Goal: Book appointment/travel/reservation

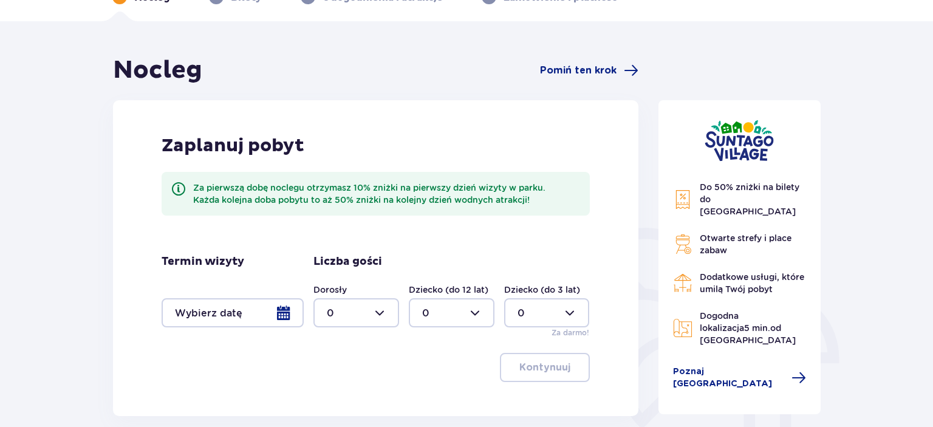
scroll to position [55, 0]
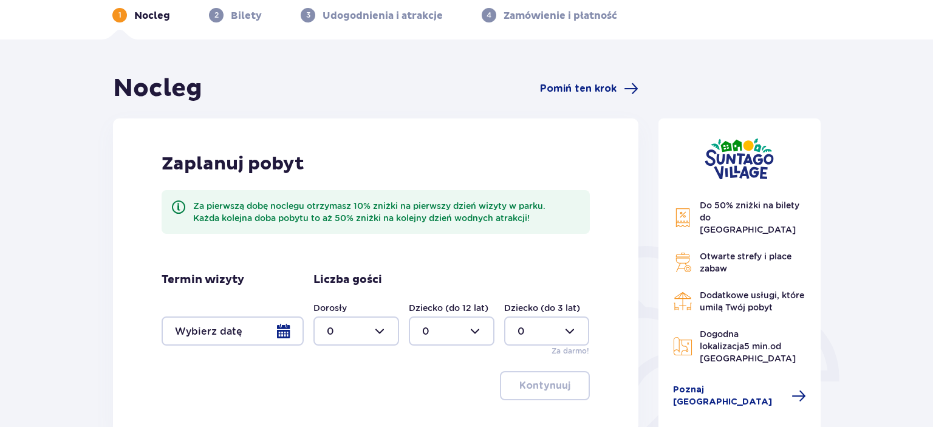
click at [284, 331] on div at bounding box center [233, 330] width 142 height 29
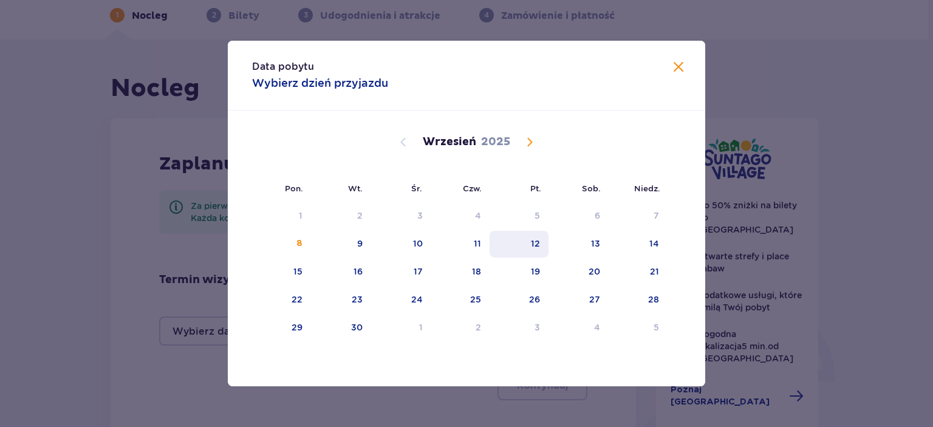
click at [542, 249] on div "12" at bounding box center [518, 244] width 59 height 27
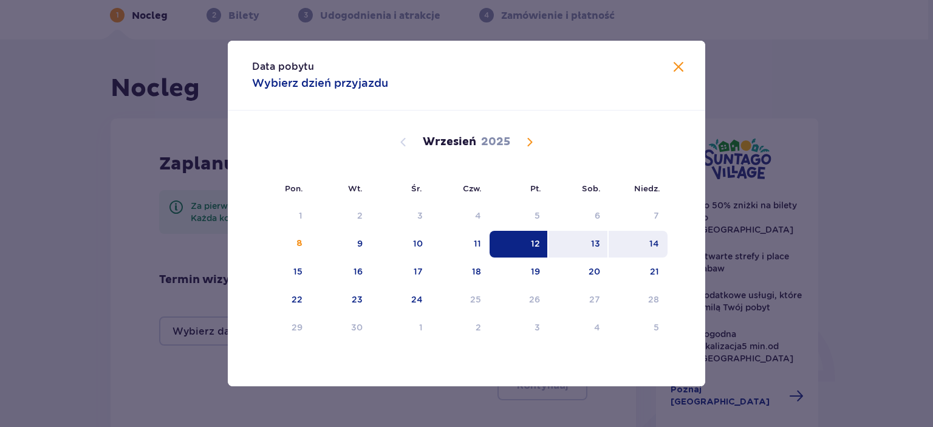
click at [655, 249] on div "14" at bounding box center [654, 243] width 10 height 12
type input "[DATE] - [DATE]"
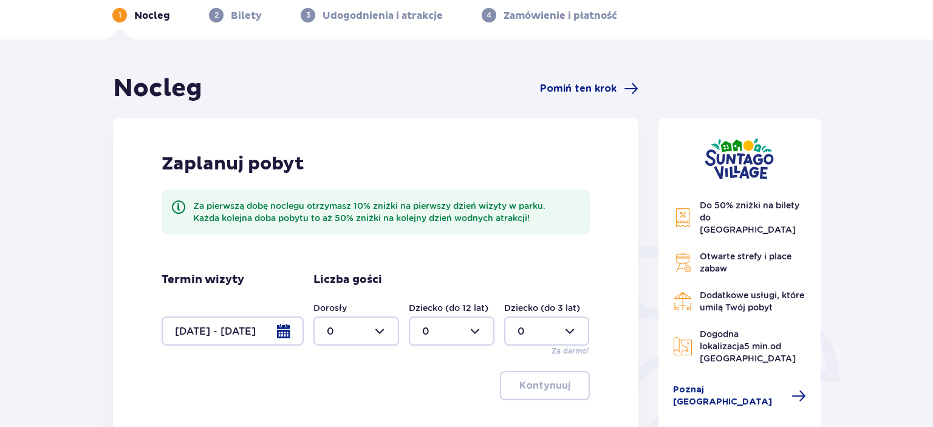
click at [375, 334] on div at bounding box center [356, 330] width 86 height 29
click at [351, 266] on div "2" at bounding box center [356, 263] width 59 height 13
type input "2"
click at [539, 380] on p "Kontynuuj" at bounding box center [544, 385] width 51 height 13
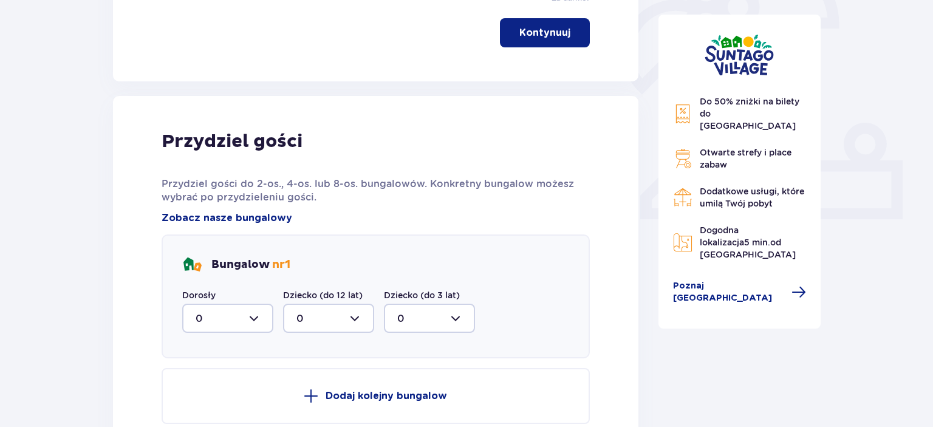
scroll to position [489, 0]
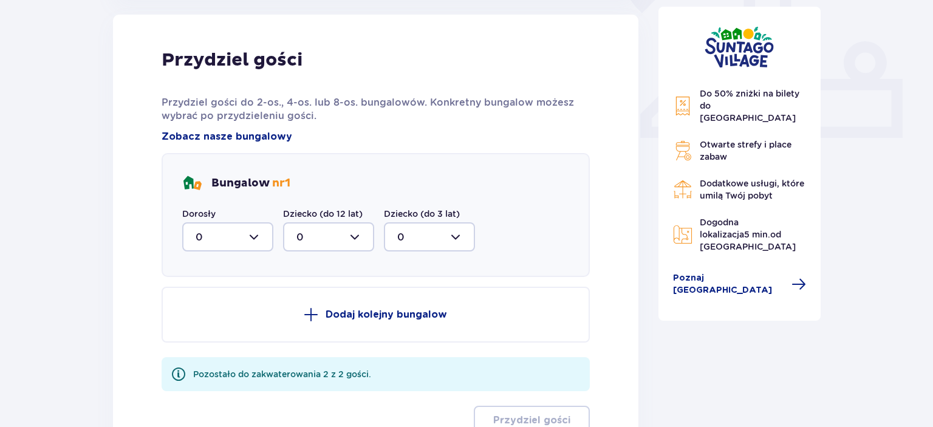
click at [253, 234] on div at bounding box center [227, 236] width 91 height 29
click at [213, 322] on div "2" at bounding box center [228, 324] width 64 height 13
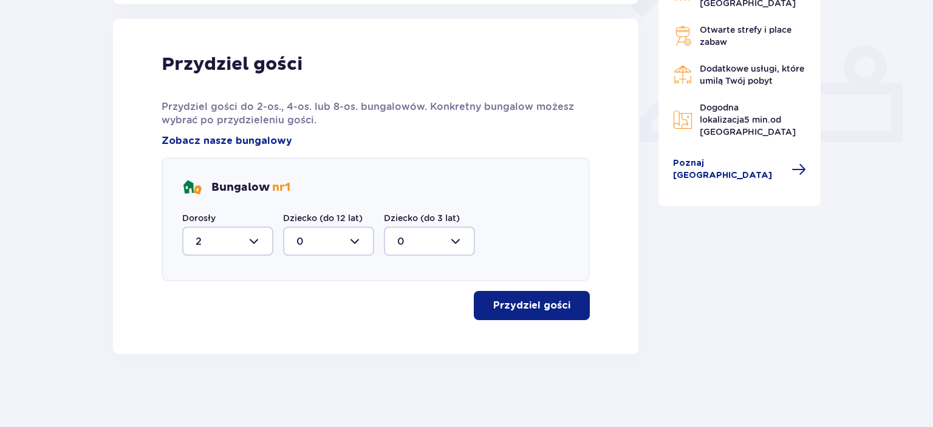
type input "2"
click at [536, 312] on p "Przydziel gości" at bounding box center [531, 305] width 77 height 13
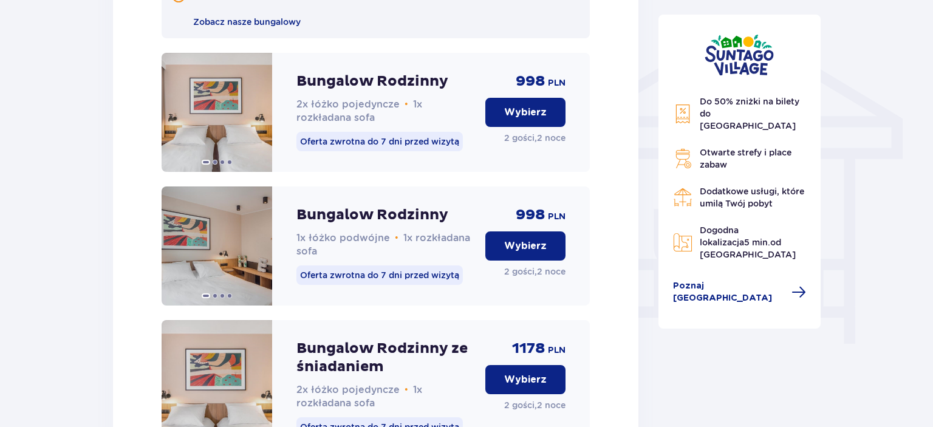
scroll to position [972, 0]
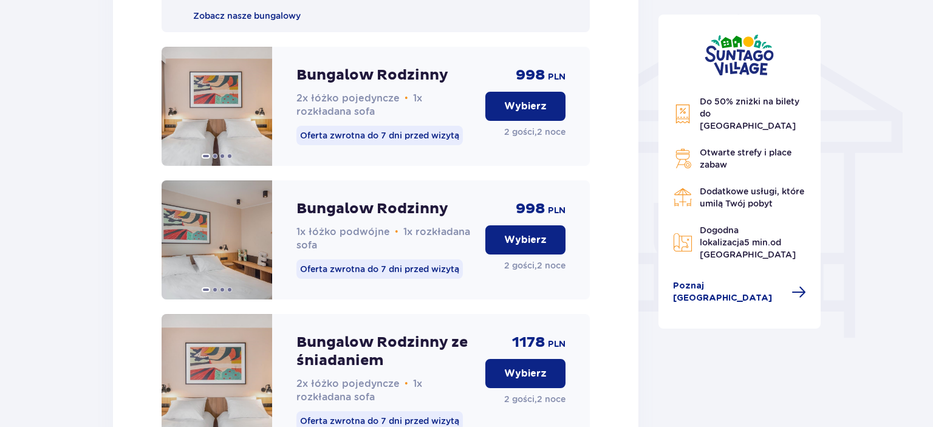
click at [509, 247] on p "Wybierz" at bounding box center [525, 239] width 43 height 13
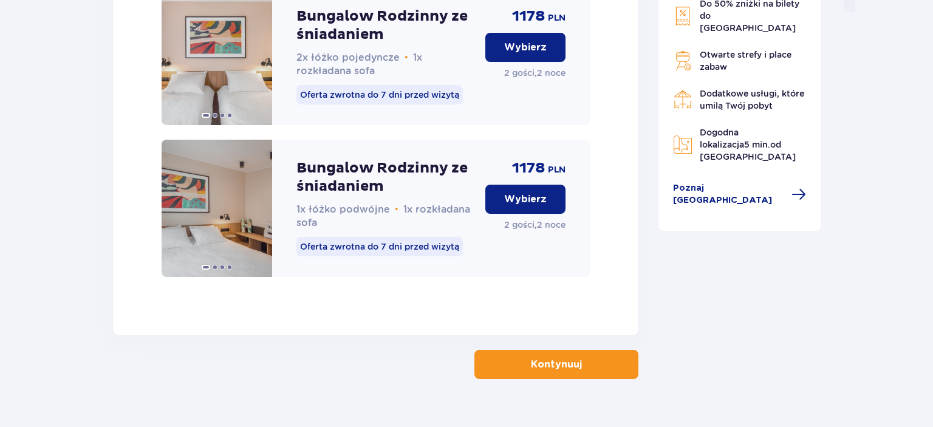
scroll to position [1336, 0]
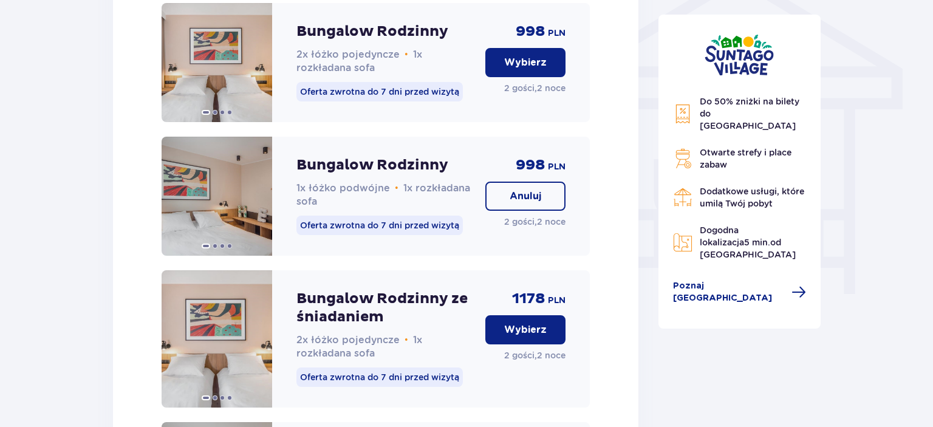
click at [400, 174] on p "Bungalow Rodzinny" at bounding box center [372, 165] width 152 height 18
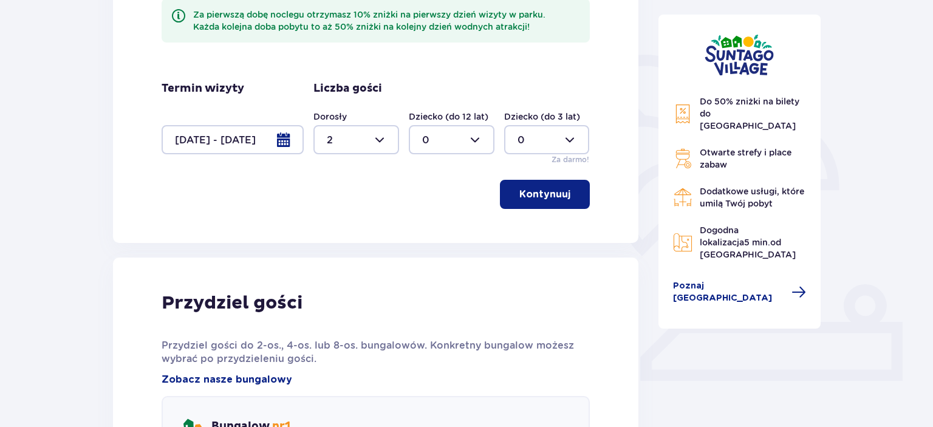
scroll to position [0, 0]
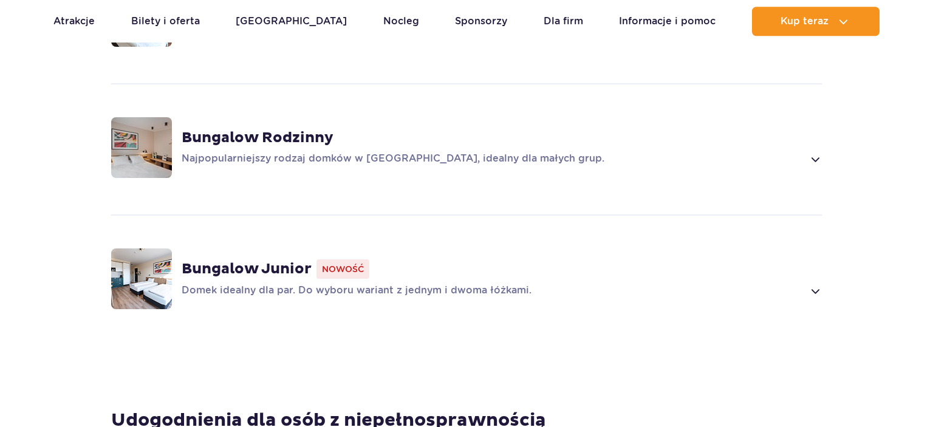
scroll to position [973, 0]
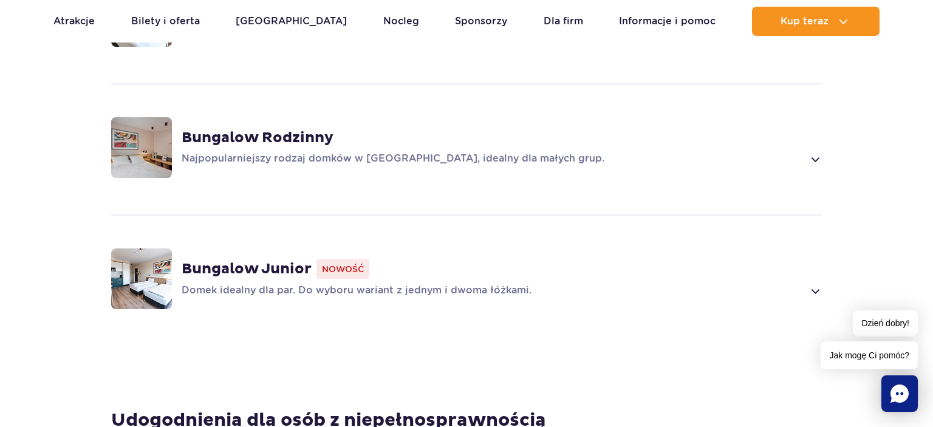
click at [288, 129] on strong "Bungalow Rodzinny" at bounding box center [258, 138] width 152 height 18
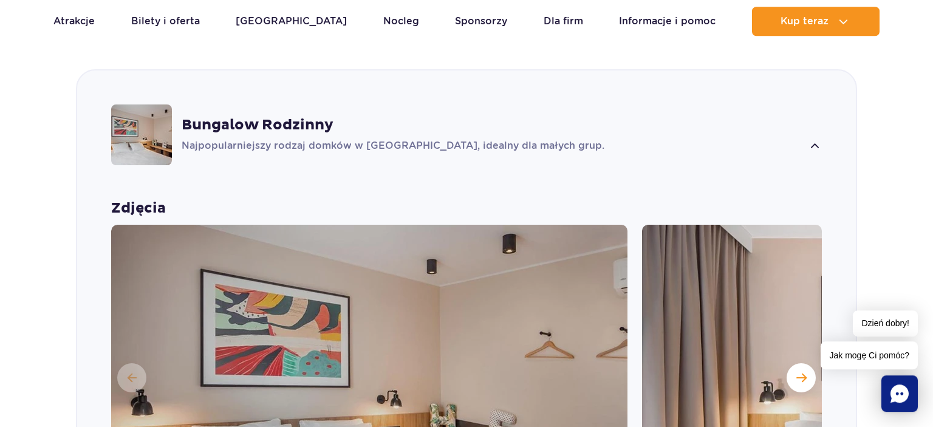
scroll to position [1170, 0]
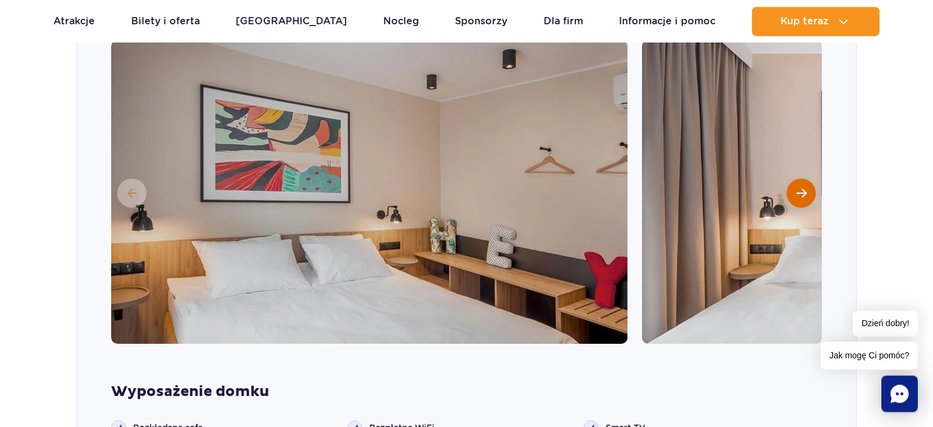
click at [804, 188] on span "Następny slajd" at bounding box center [801, 193] width 10 height 11
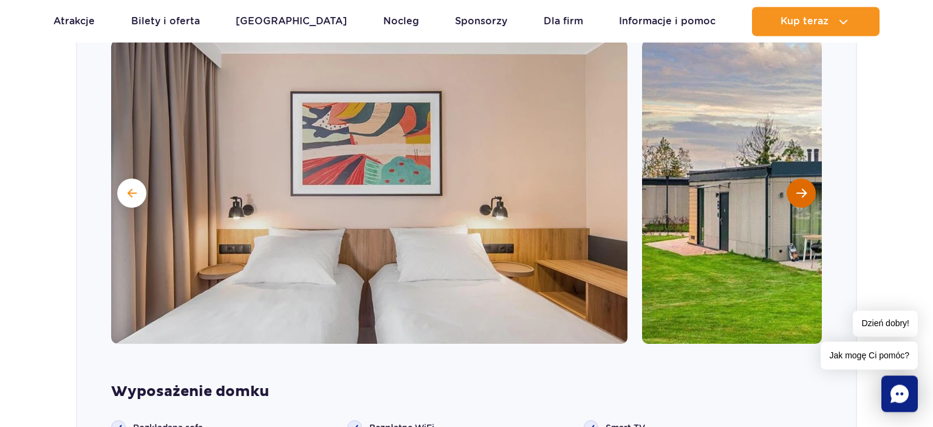
click at [804, 188] on span "Następny slajd" at bounding box center [801, 193] width 10 height 11
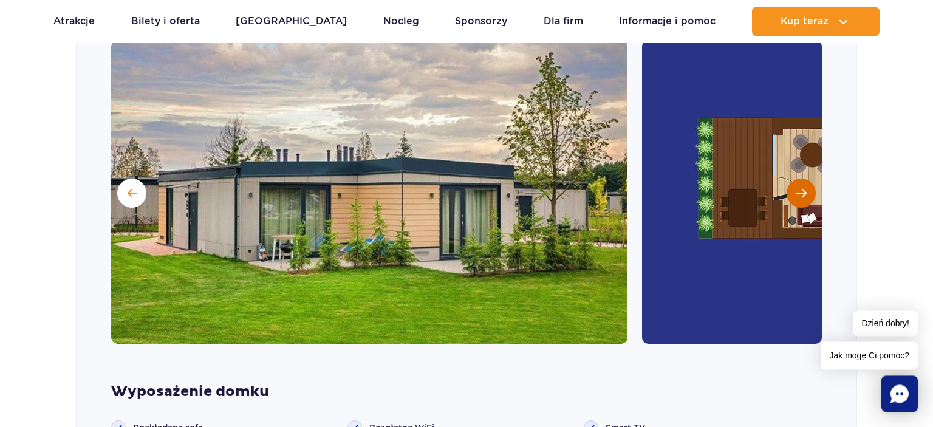
click at [804, 188] on span "Następny slajd" at bounding box center [801, 193] width 10 height 11
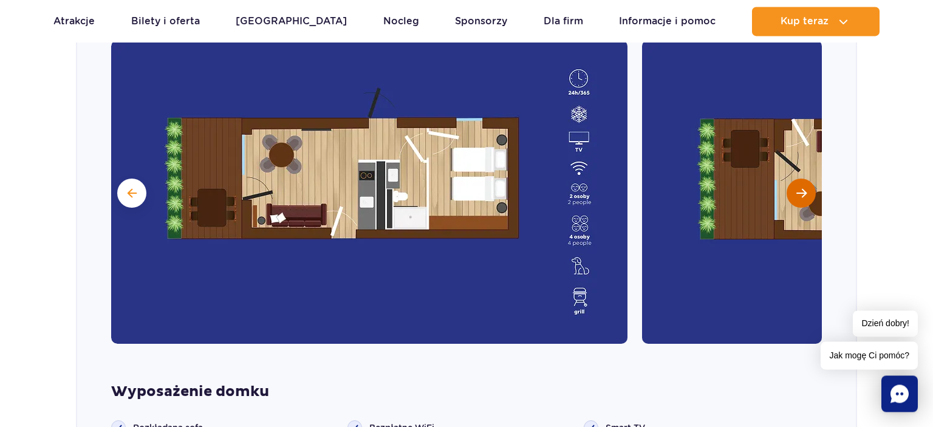
click at [804, 188] on span "Następny slajd" at bounding box center [801, 193] width 10 height 11
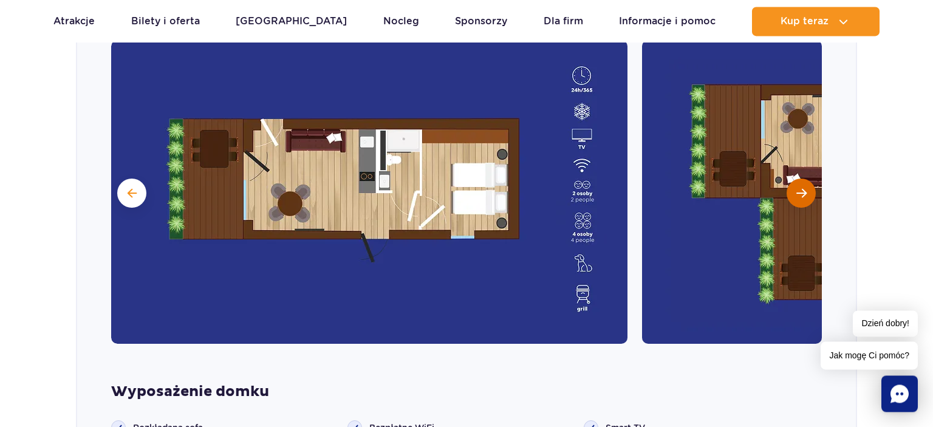
click at [804, 188] on span "Następny slajd" at bounding box center [801, 193] width 10 height 11
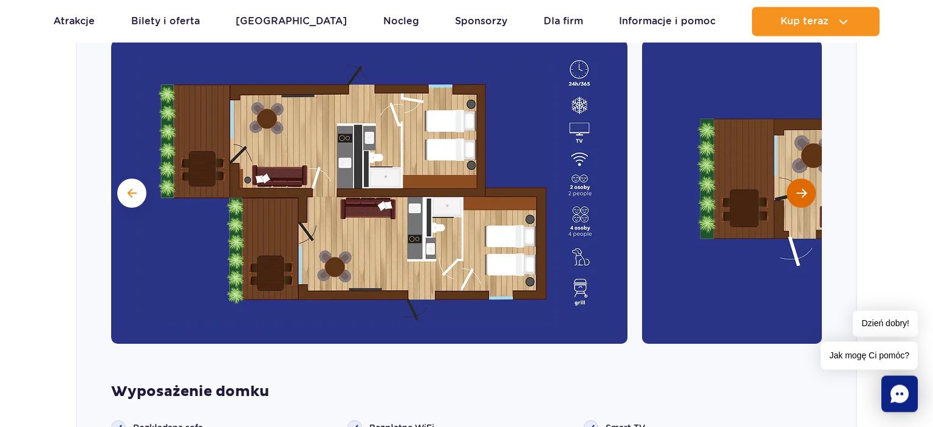
click at [804, 188] on span "Następny slajd" at bounding box center [801, 193] width 10 height 11
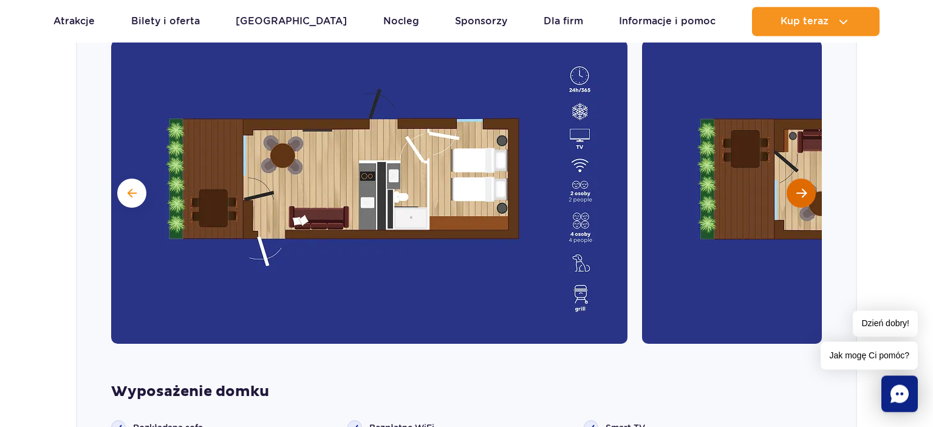
click at [804, 188] on span "Następny slajd" at bounding box center [801, 193] width 10 height 11
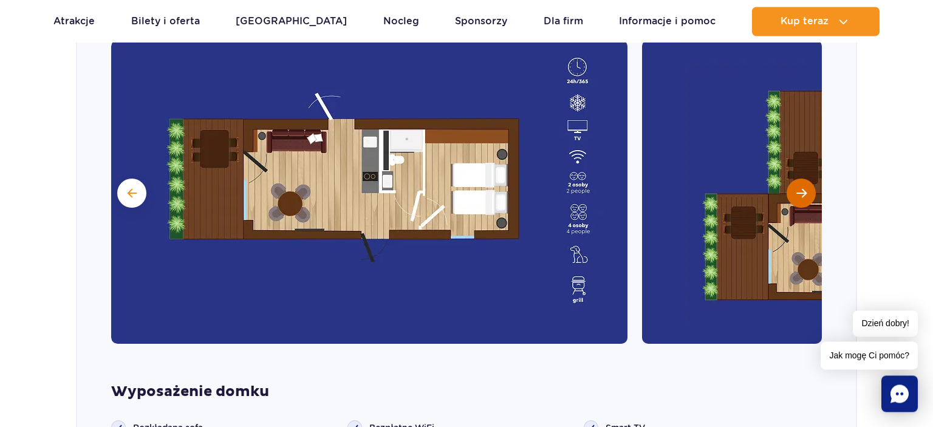
click at [804, 188] on span "Następny slajd" at bounding box center [801, 193] width 10 height 11
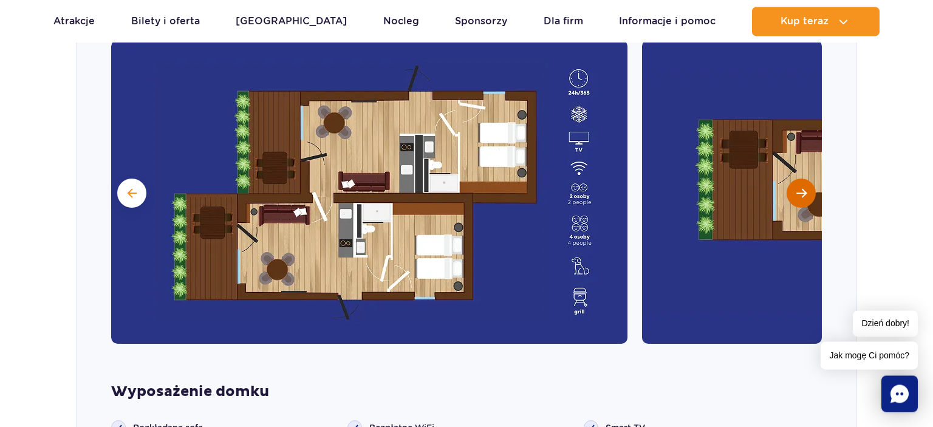
click at [804, 188] on span "Następny slajd" at bounding box center [801, 193] width 10 height 11
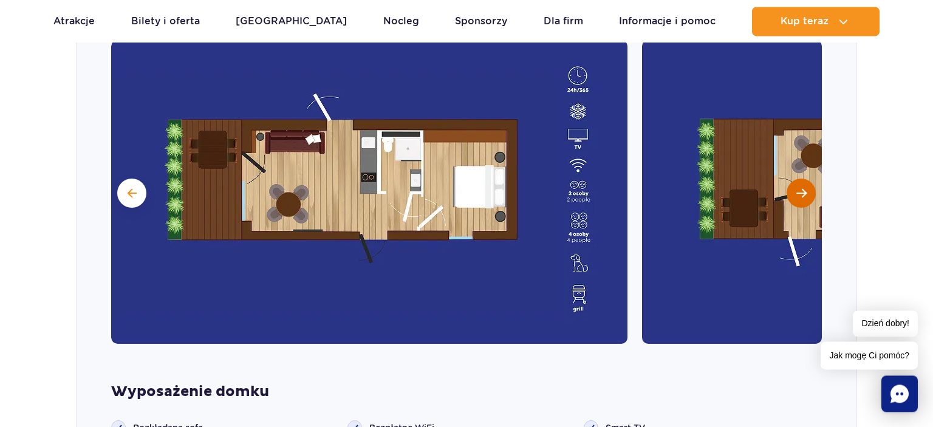
click at [800, 188] on span "Następny slajd" at bounding box center [801, 193] width 10 height 11
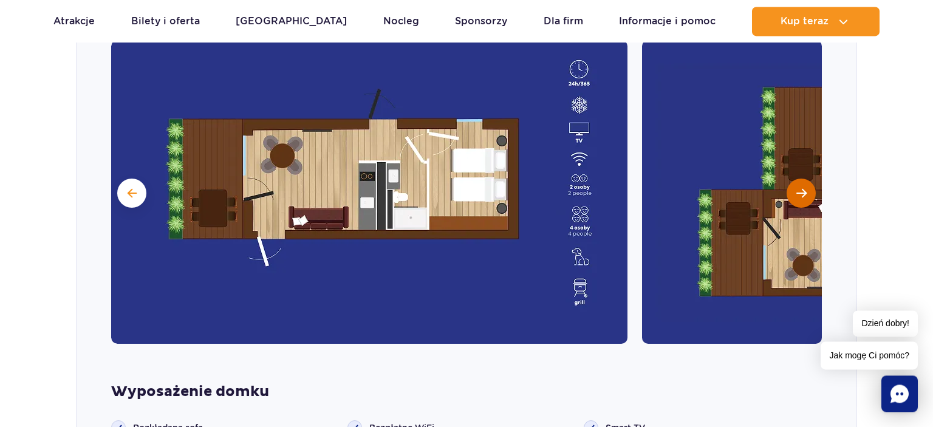
click at [801, 188] on span "Następny slajd" at bounding box center [801, 193] width 10 height 11
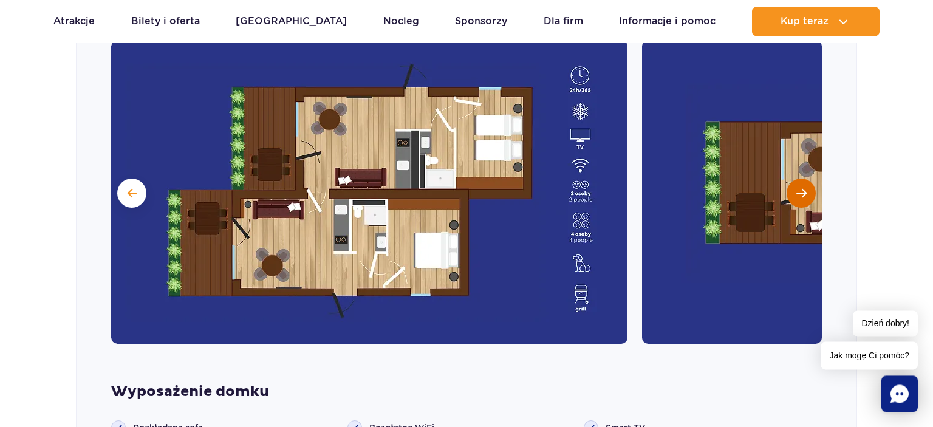
click at [801, 188] on span "Następny slajd" at bounding box center [801, 193] width 10 height 11
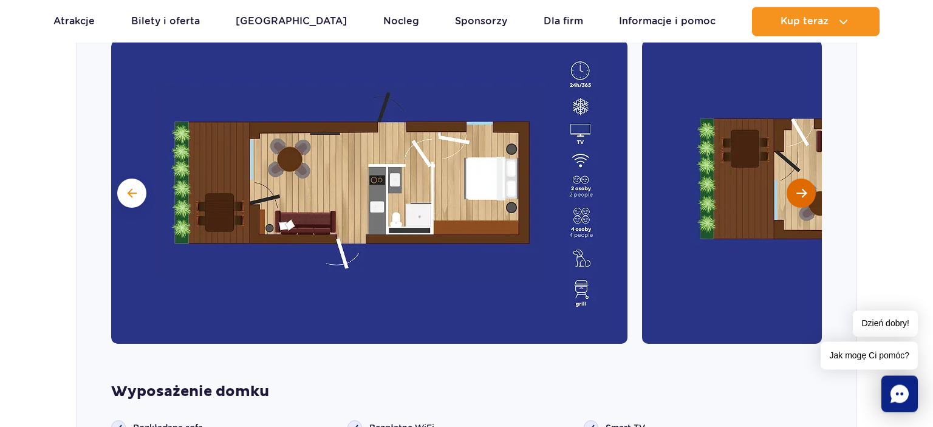
click at [801, 188] on span "Następny slajd" at bounding box center [801, 193] width 10 height 11
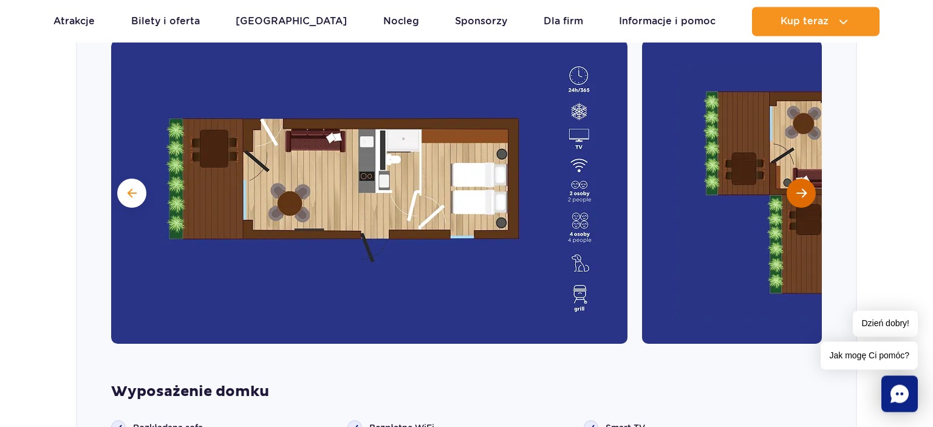
click at [801, 188] on span "Następny slajd" at bounding box center [801, 193] width 10 height 11
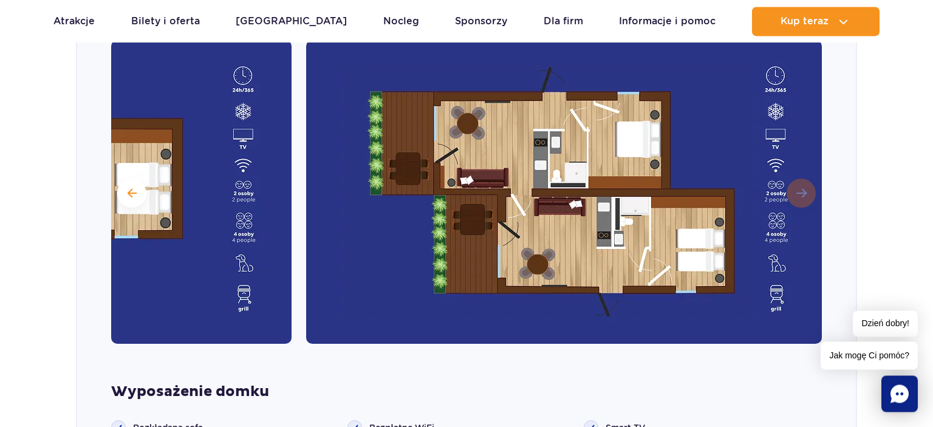
click at [801, 169] on img at bounding box center [564, 192] width 516 height 304
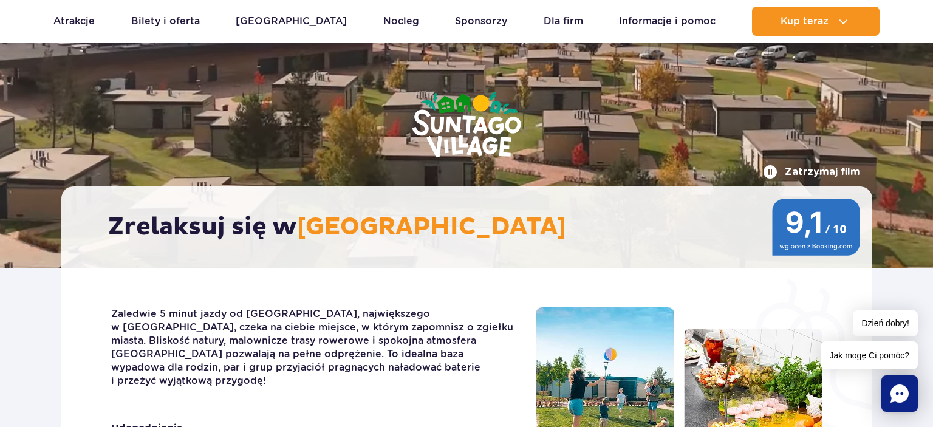
scroll to position [0, 0]
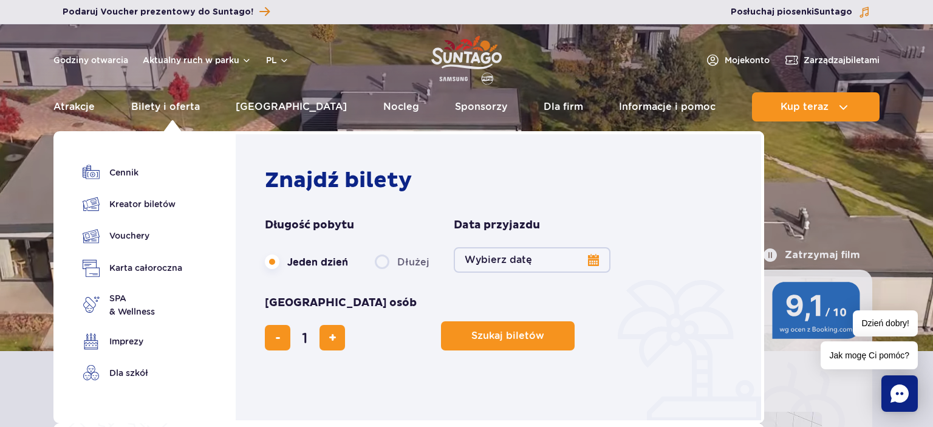
click at [387, 262] on label "Dłużej" at bounding box center [402, 262] width 55 height 26
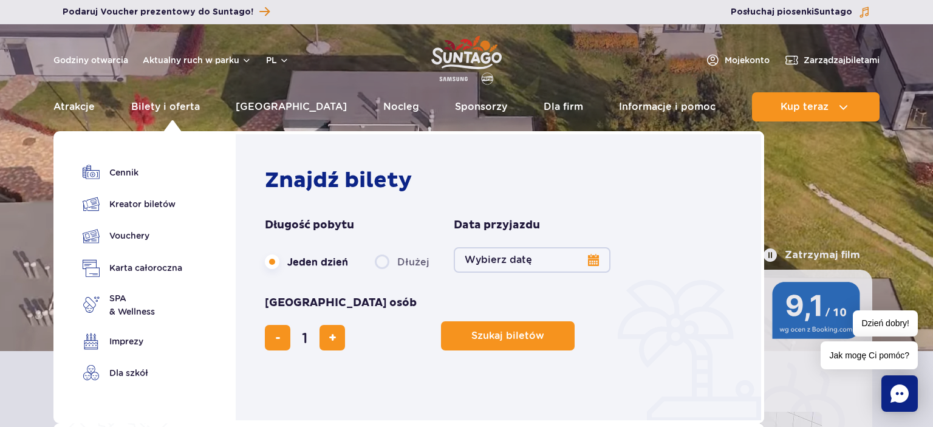
click at [387, 272] on input "Dłużej" at bounding box center [381, 273] width 13 height 2
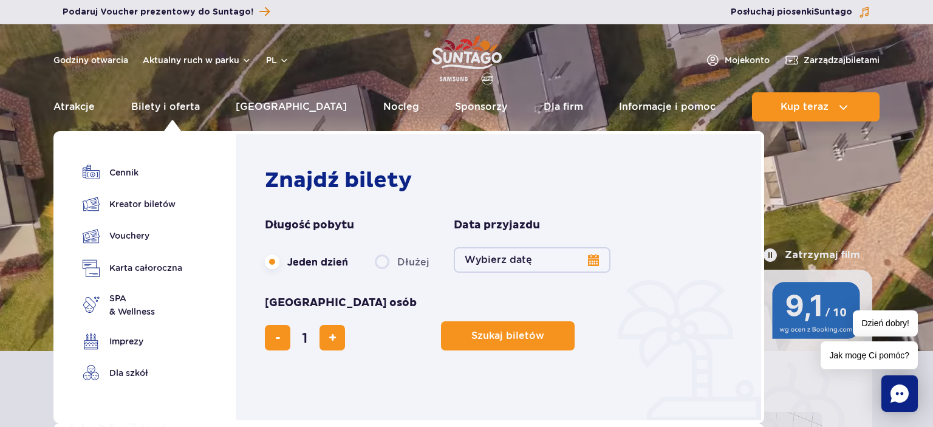
radio input "false"
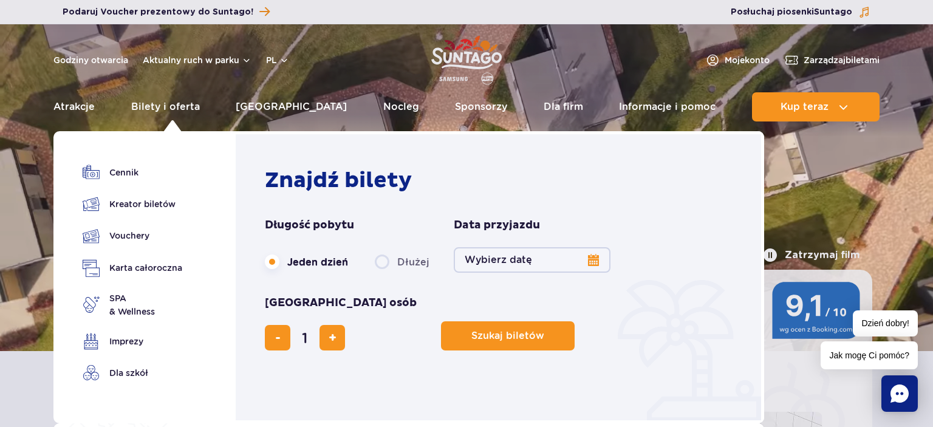
radio input "true"
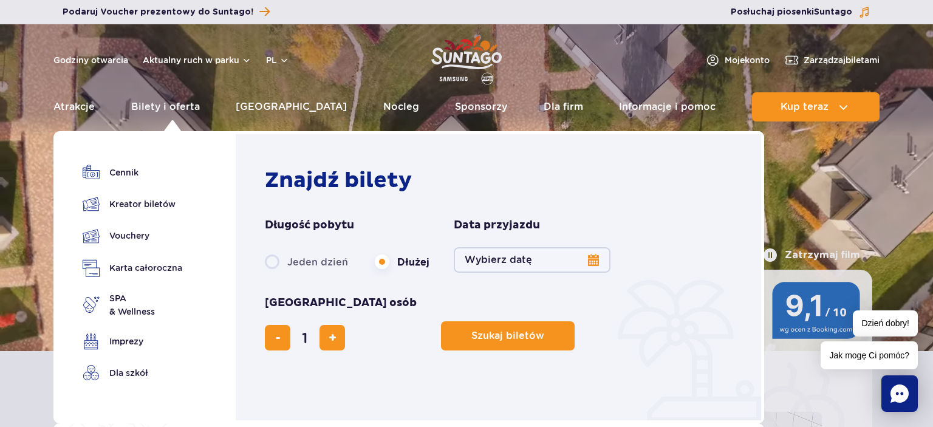
click at [553, 264] on button "Wybierz datę" at bounding box center [532, 260] width 157 height 26
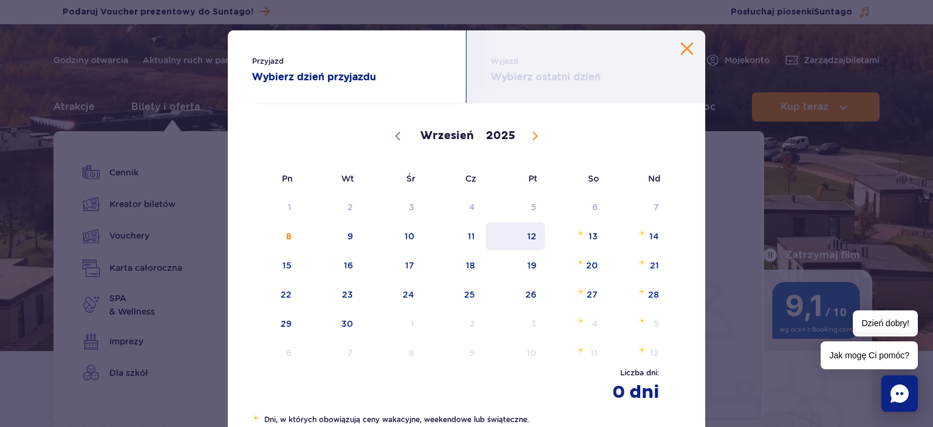
click at [533, 235] on span "12" at bounding box center [515, 236] width 61 height 28
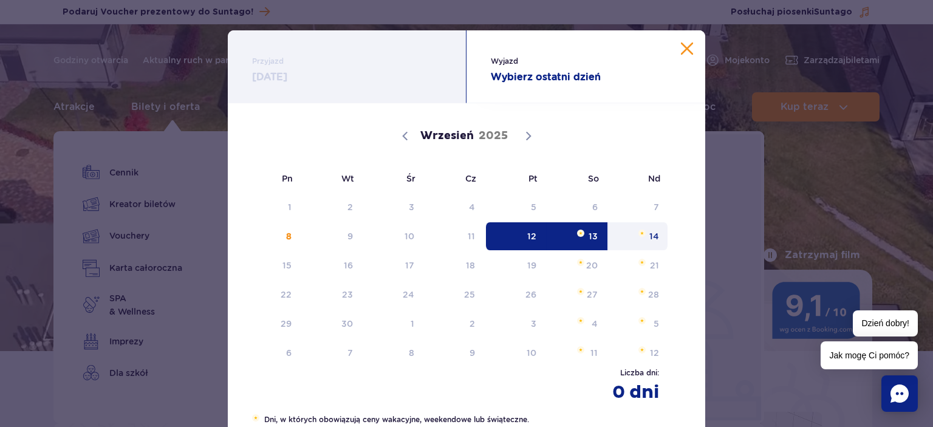
click at [647, 241] on span "14" at bounding box center [637, 236] width 61 height 28
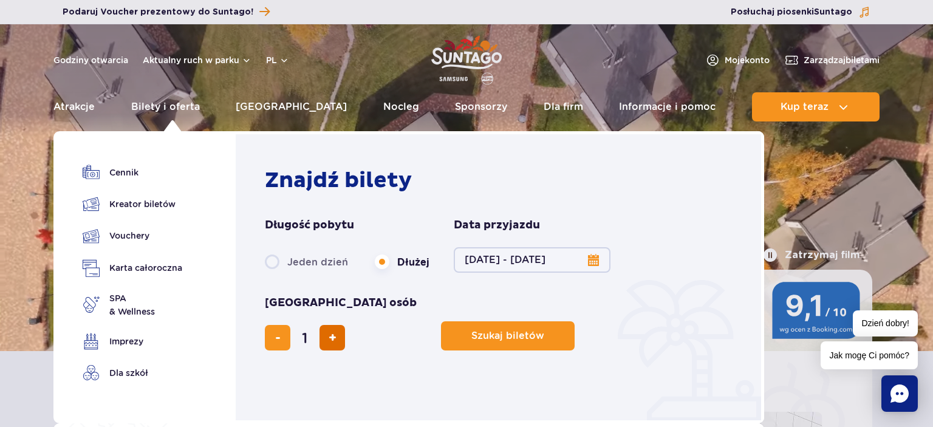
click at [336, 338] on span "dodaj bilet" at bounding box center [332, 338] width 8 height 0
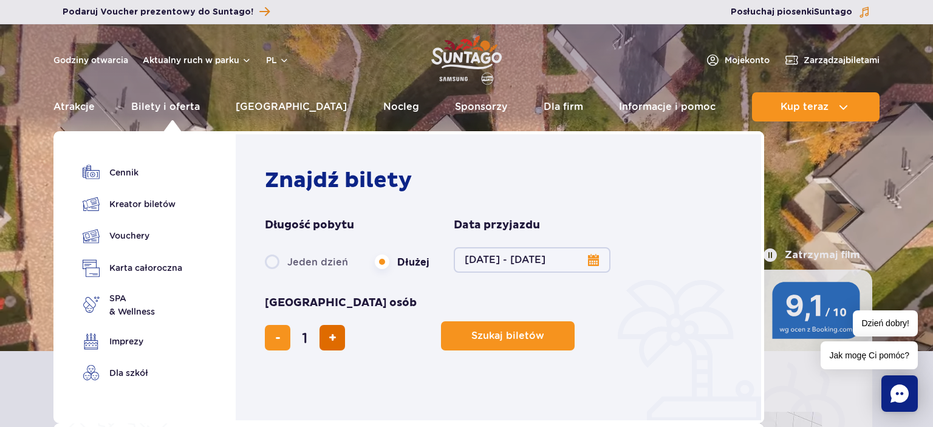
type input "2"
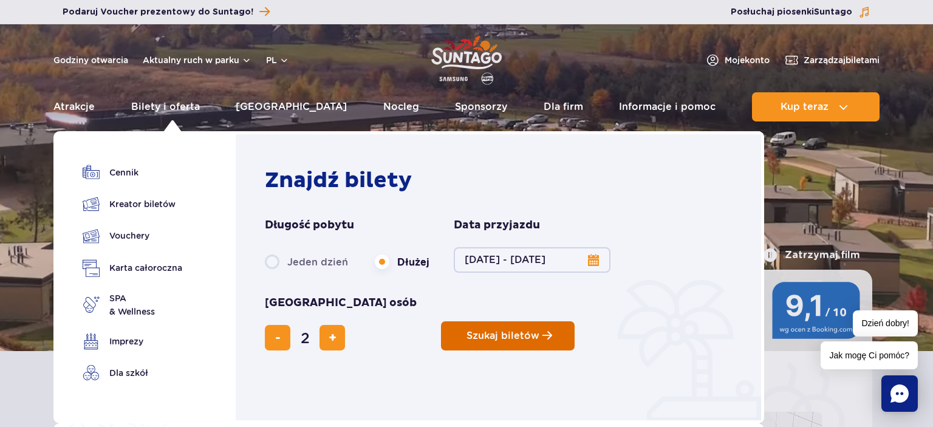
click at [466, 330] on span "Szukaj biletów" at bounding box center [502, 335] width 73 height 11
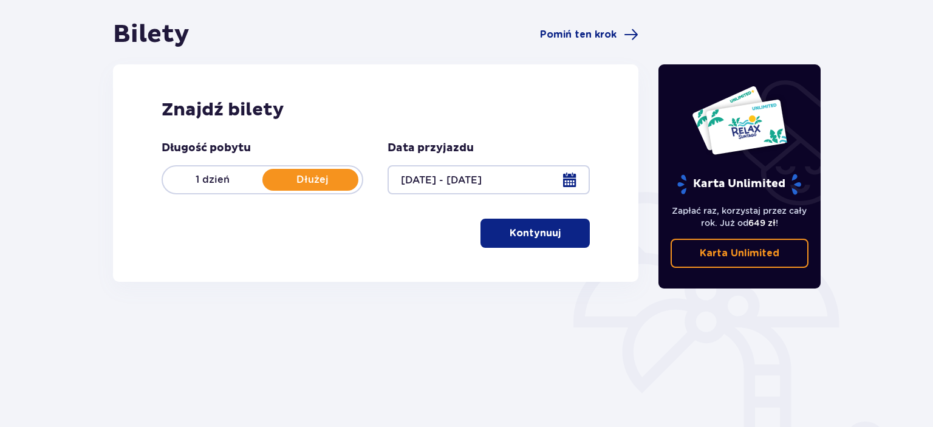
scroll to position [128, 0]
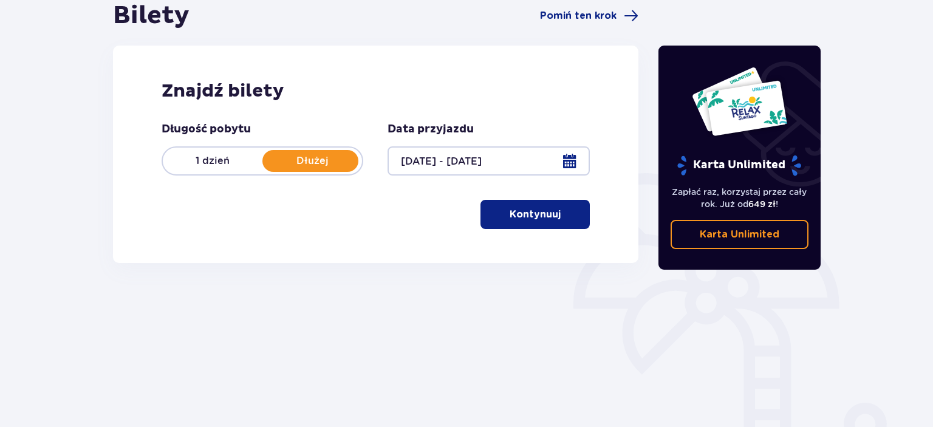
click at [546, 224] on button "Kontynuuj" at bounding box center [534, 214] width 109 height 29
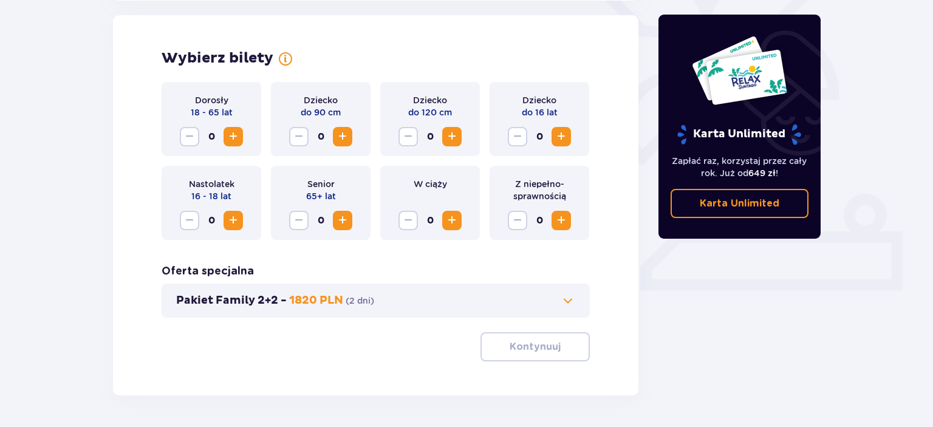
scroll to position [338, 0]
click at [237, 140] on span "Increase" at bounding box center [233, 136] width 15 height 15
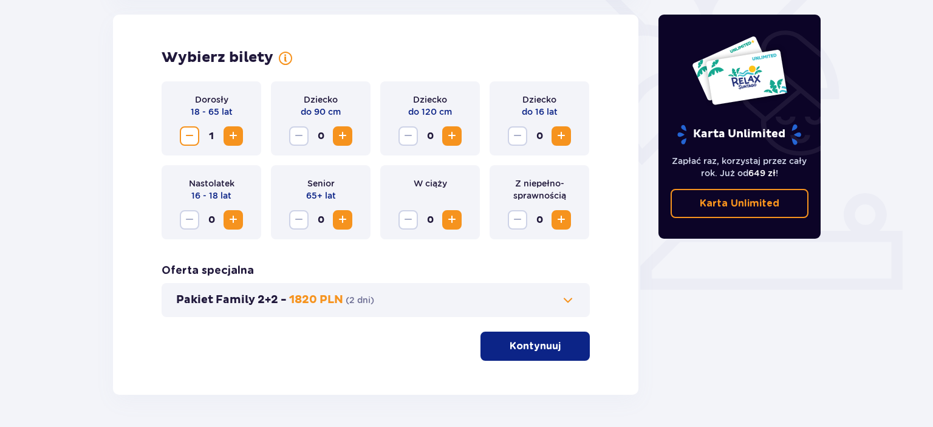
click at [237, 140] on span "Increase" at bounding box center [233, 136] width 15 height 15
click at [571, 303] on span at bounding box center [567, 300] width 15 height 15
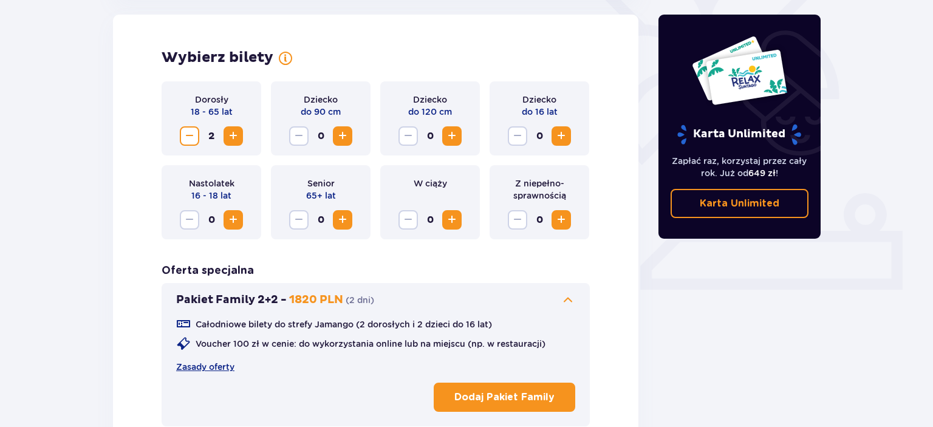
click at [571, 303] on span at bounding box center [567, 300] width 15 height 15
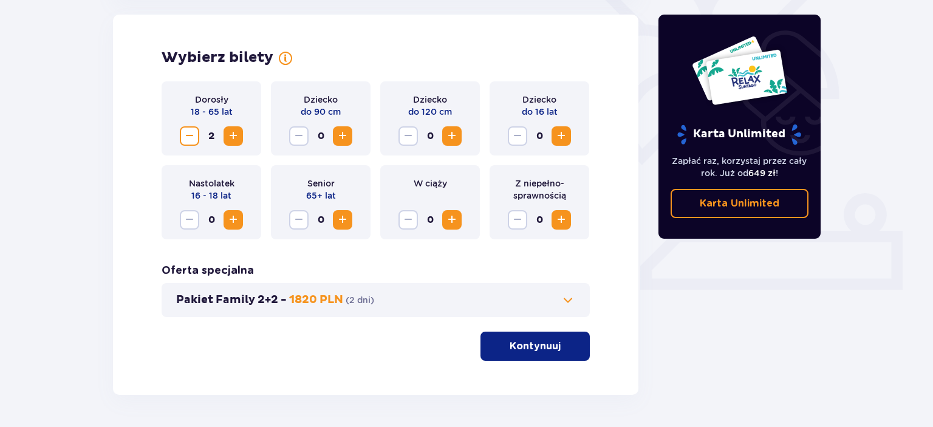
click at [532, 352] on p "Kontynuuj" at bounding box center [534, 345] width 51 height 13
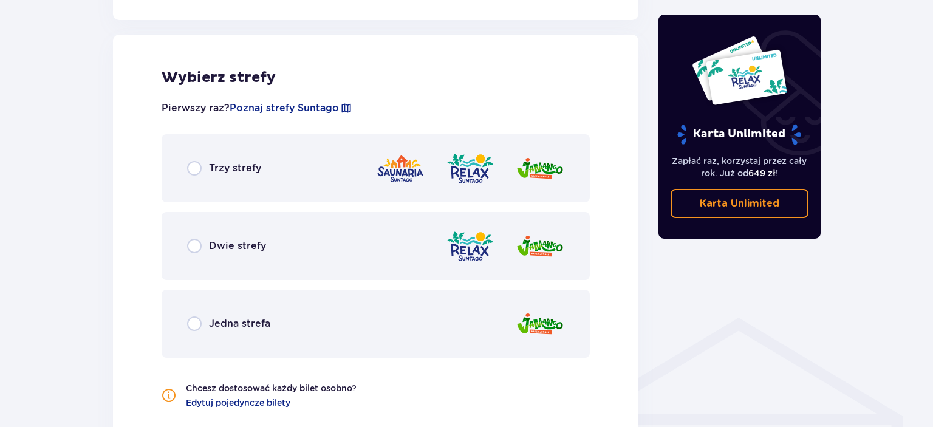
scroll to position [674, 0]
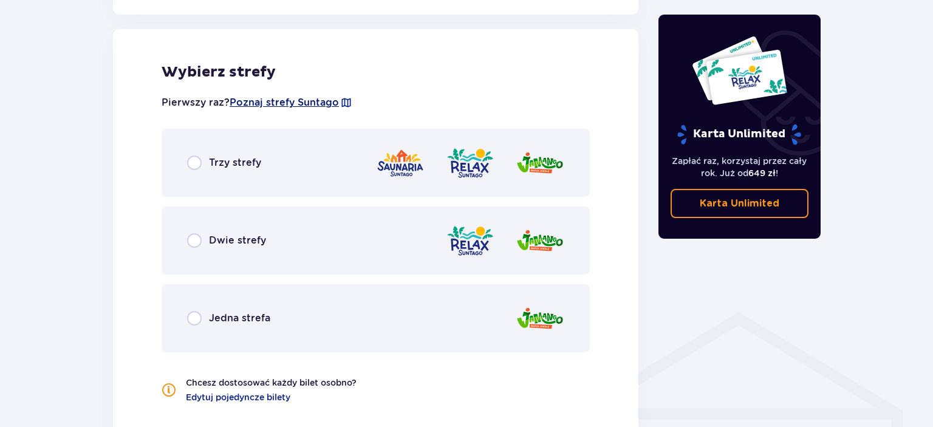
click at [276, 102] on span "Poznaj strefy Suntago" at bounding box center [284, 102] width 109 height 13
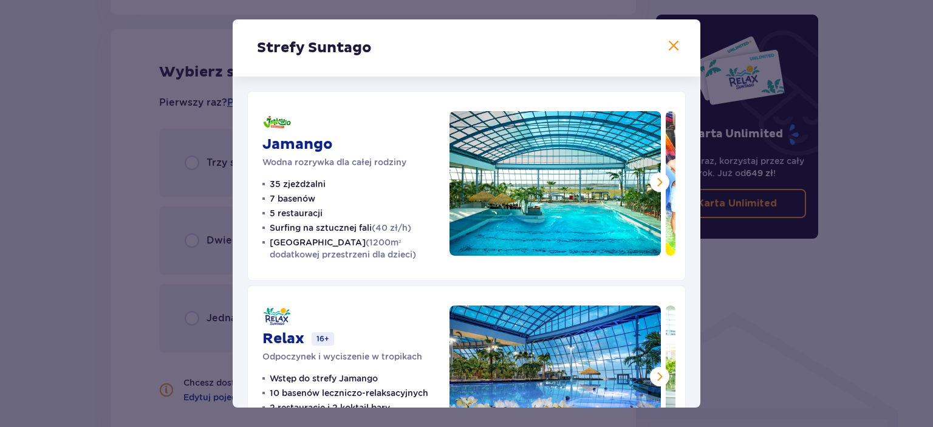
drag, startPoint x: 368, startPoint y: 39, endPoint x: 555, endPoint y: 61, distance: 188.3
click at [441, 51] on div "Strefy Suntago" at bounding box center [467, 47] width 468 height 57
click at [674, 46] on span at bounding box center [673, 46] width 15 height 15
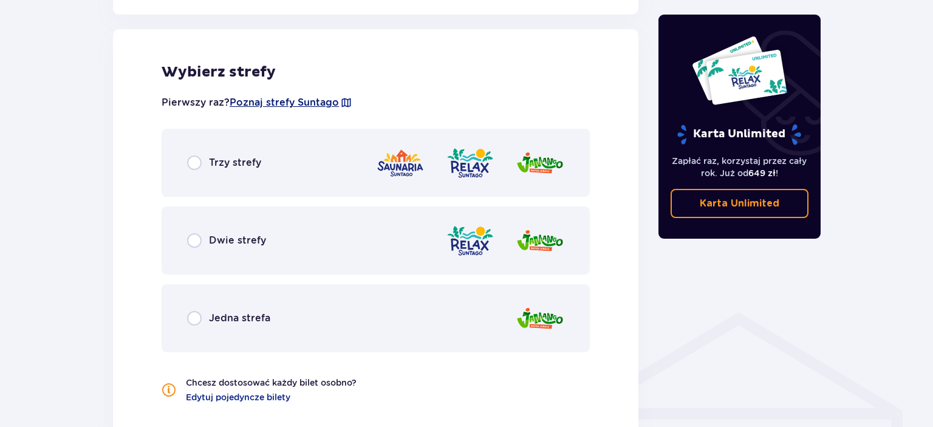
click at [264, 98] on span "Poznaj strefy Suntago" at bounding box center [284, 102] width 109 height 13
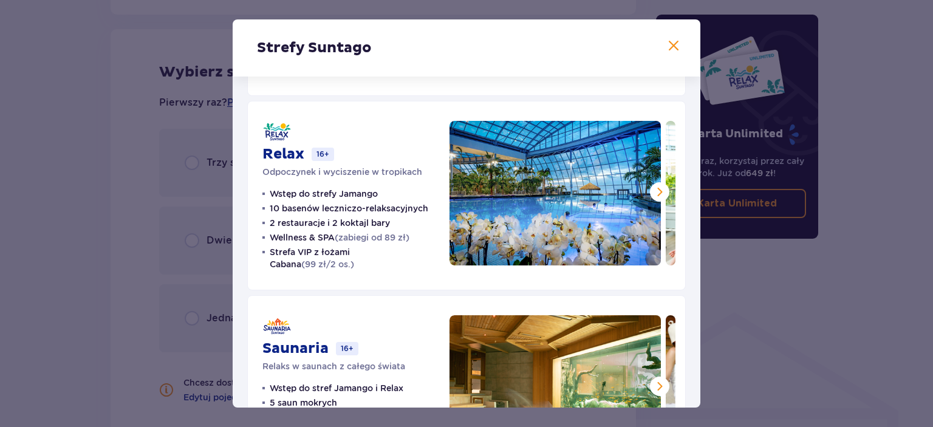
scroll to position [131, 0]
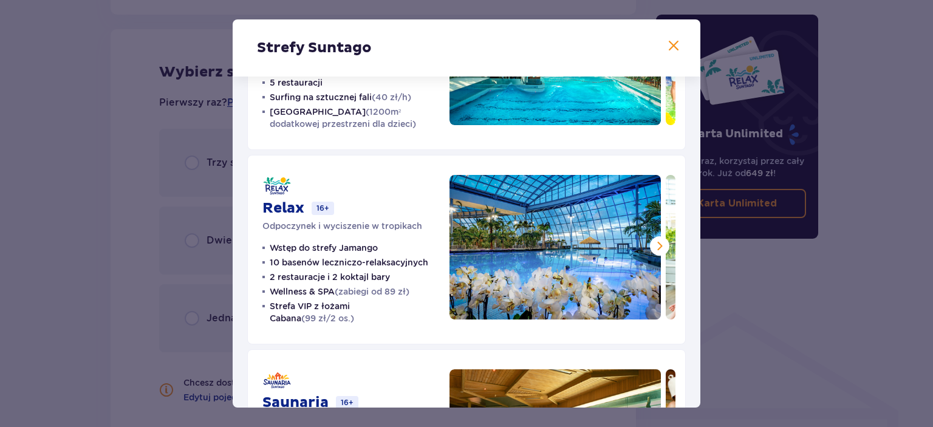
click at [657, 242] on span at bounding box center [659, 246] width 15 height 15
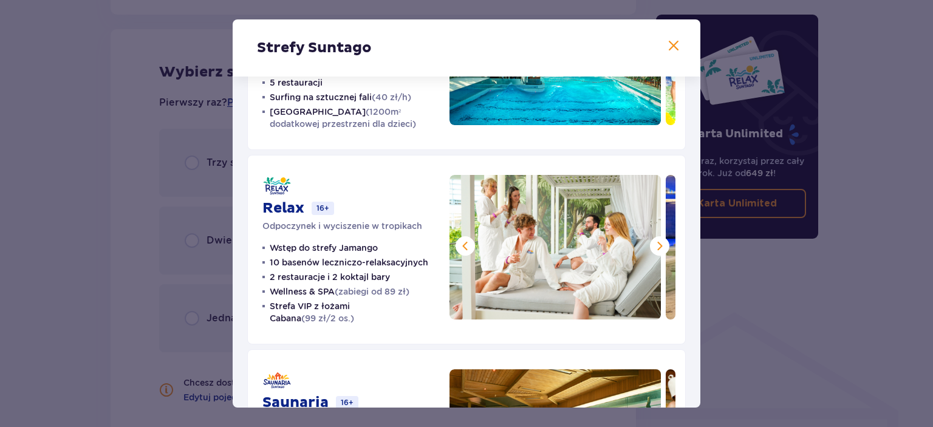
click at [658, 244] on span at bounding box center [659, 246] width 15 height 15
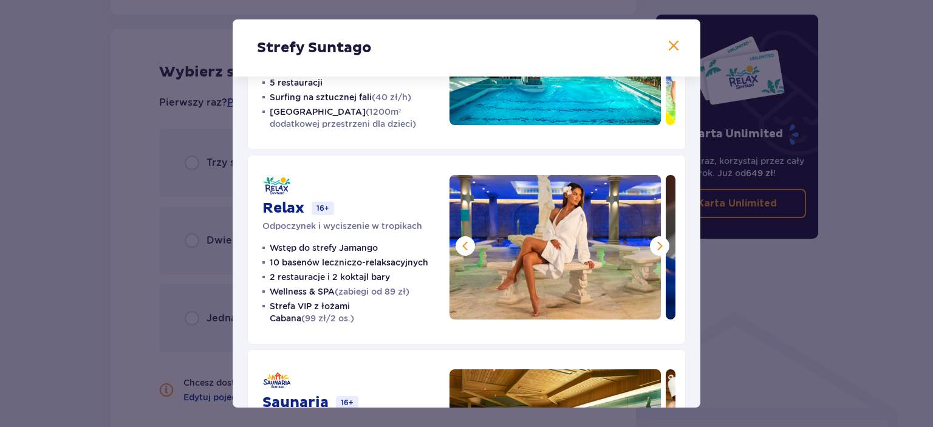
click at [659, 246] on span at bounding box center [659, 246] width 15 height 15
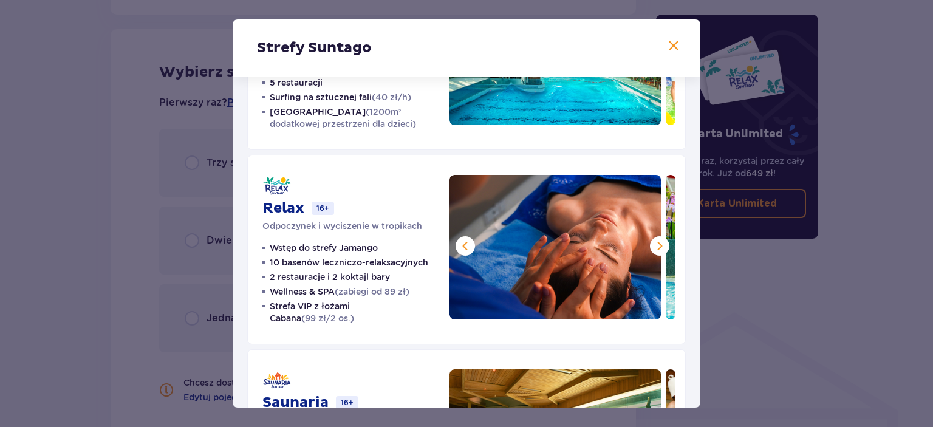
click at [659, 246] on span at bounding box center [659, 246] width 15 height 15
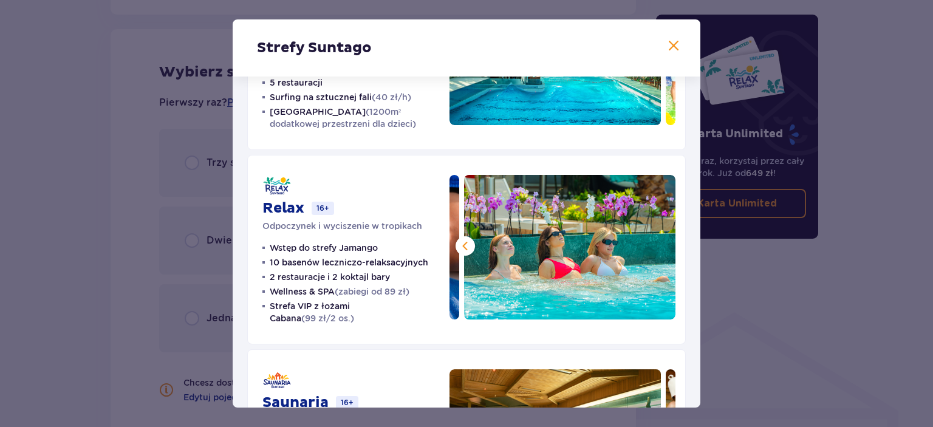
click at [677, 46] on span at bounding box center [673, 46] width 15 height 15
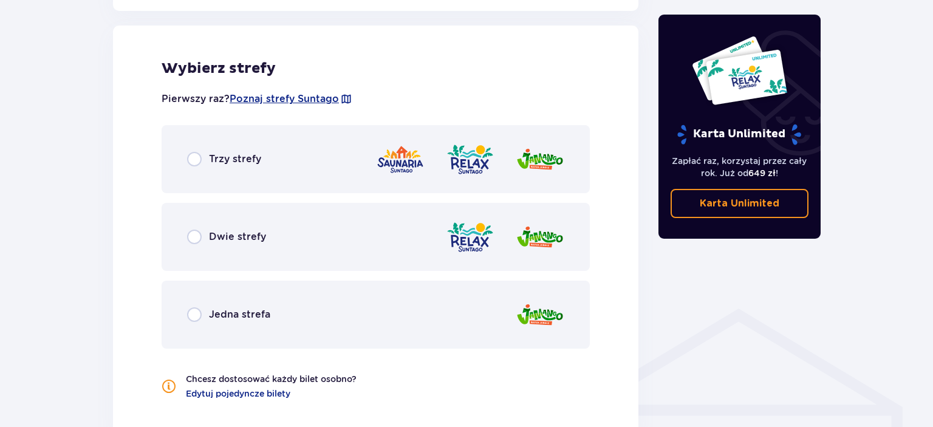
scroll to position [673, 0]
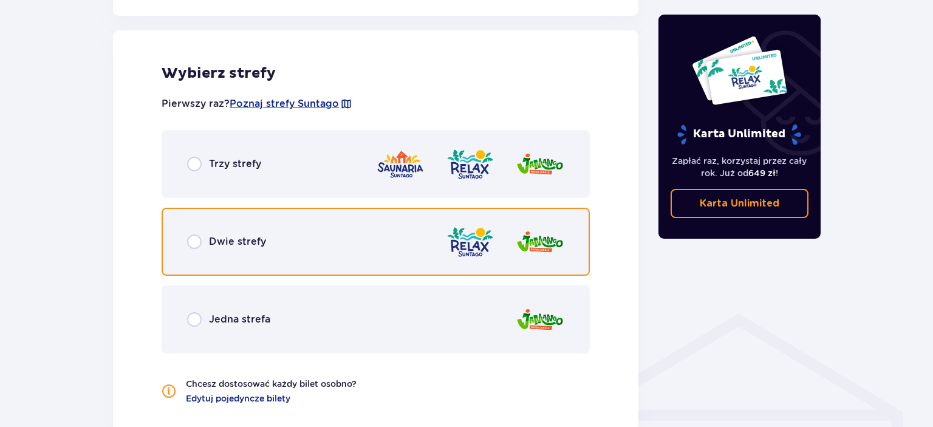
click at [197, 242] on input "radio" at bounding box center [194, 241] width 15 height 15
radio input "true"
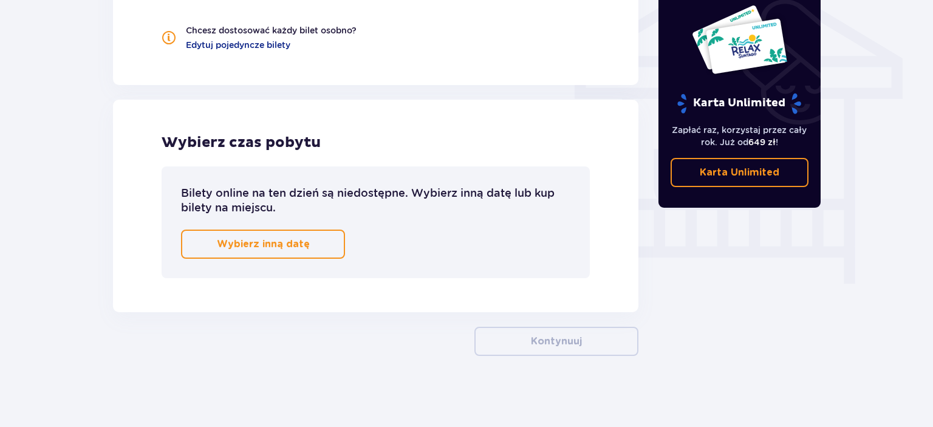
scroll to position [1027, 0]
